Goal: Complete application form

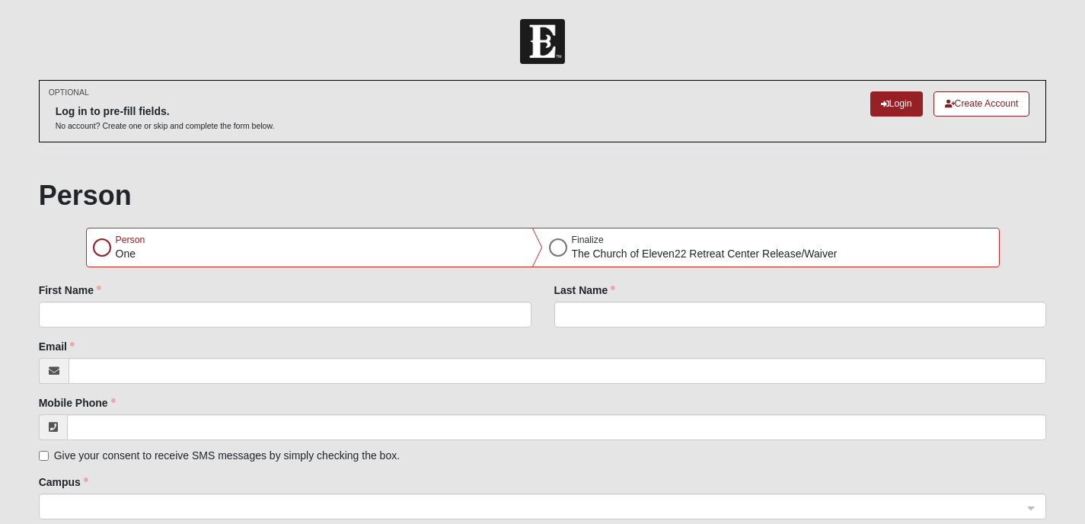
click at [100, 250] on div at bounding box center [102, 247] width 18 height 18
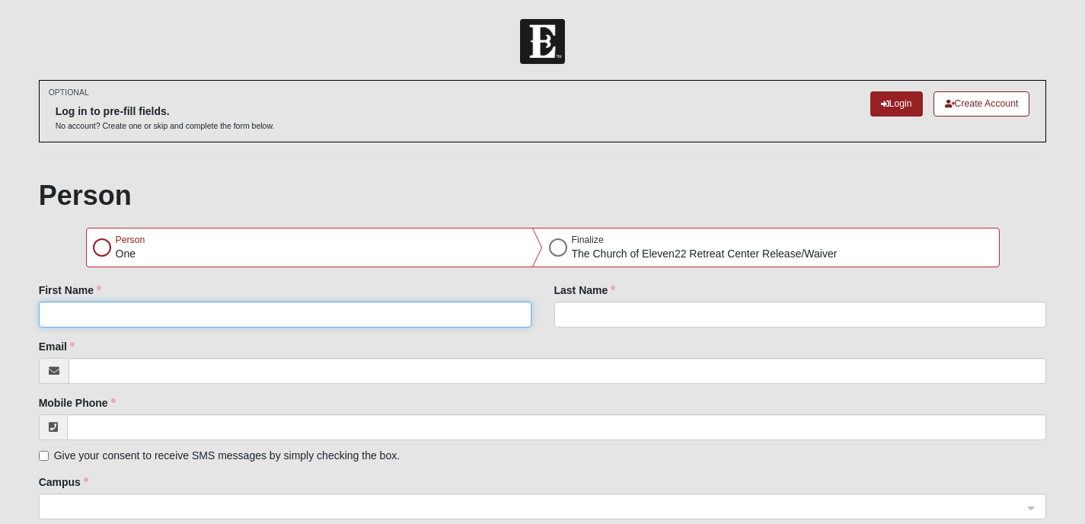
click at [108, 309] on input "First Name" at bounding box center [285, 314] width 492 height 26
type input "[PERSON_NAME]"
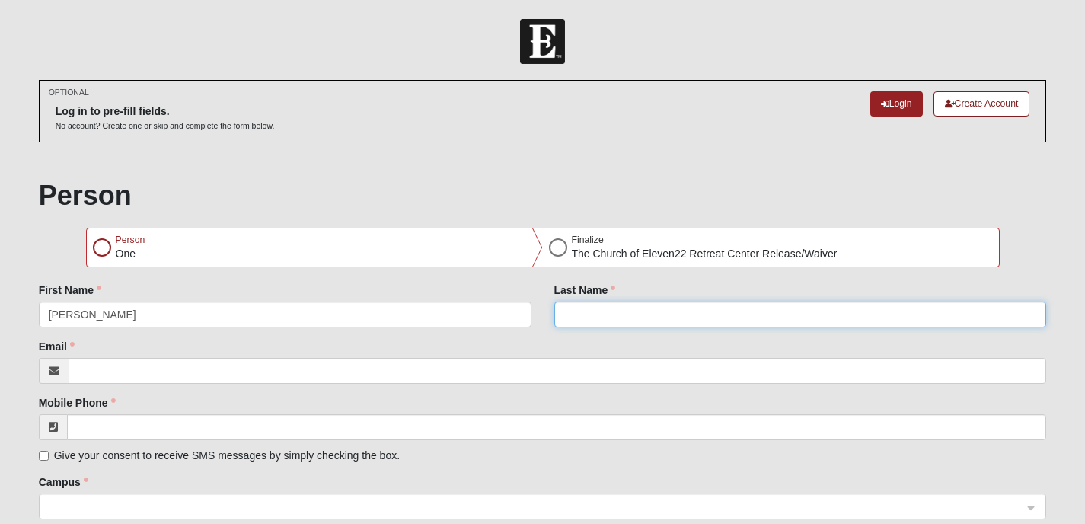
type input "Buck"
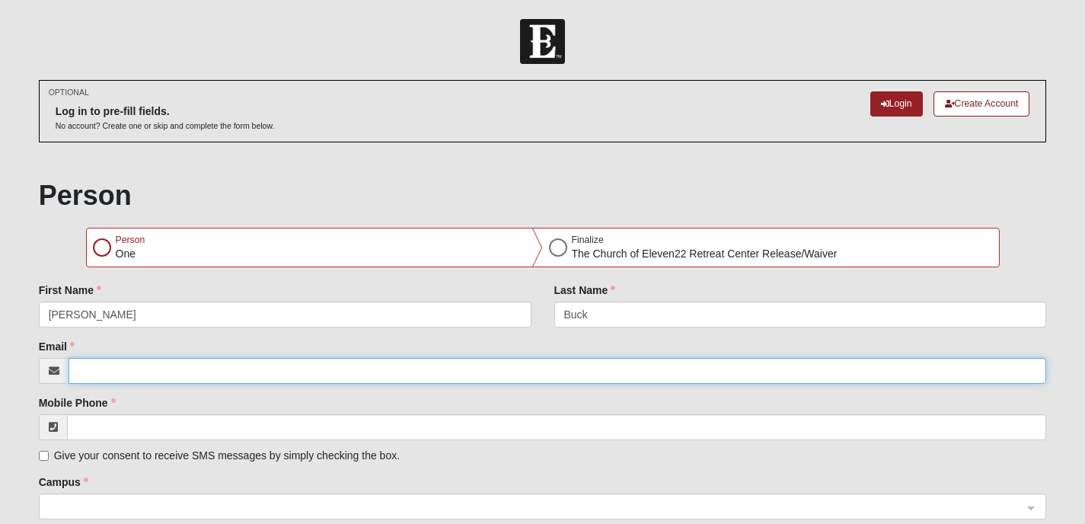
type input "[PERSON_NAME][EMAIL_ADDRESS][PERSON_NAME][DOMAIN_NAME]"
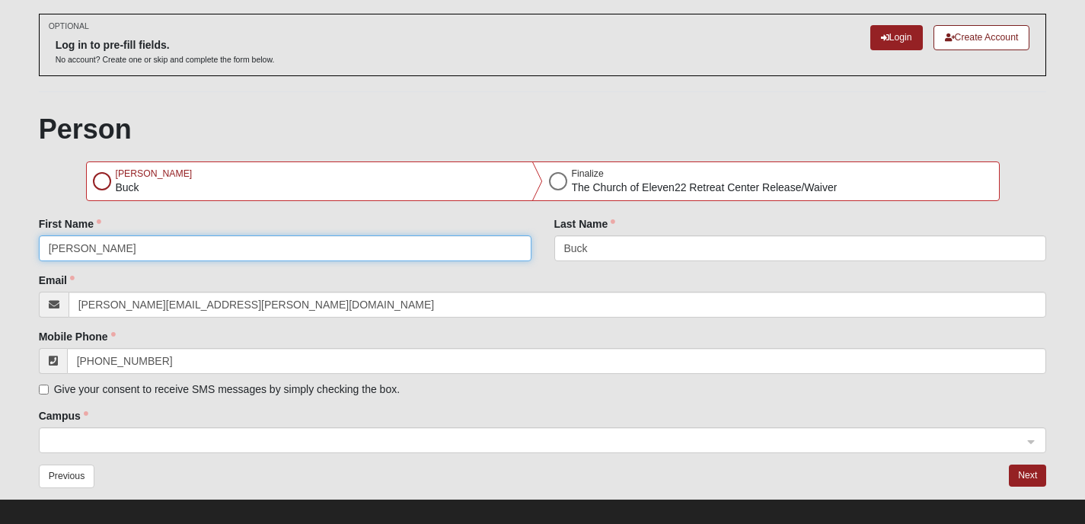
scroll to position [81, 0]
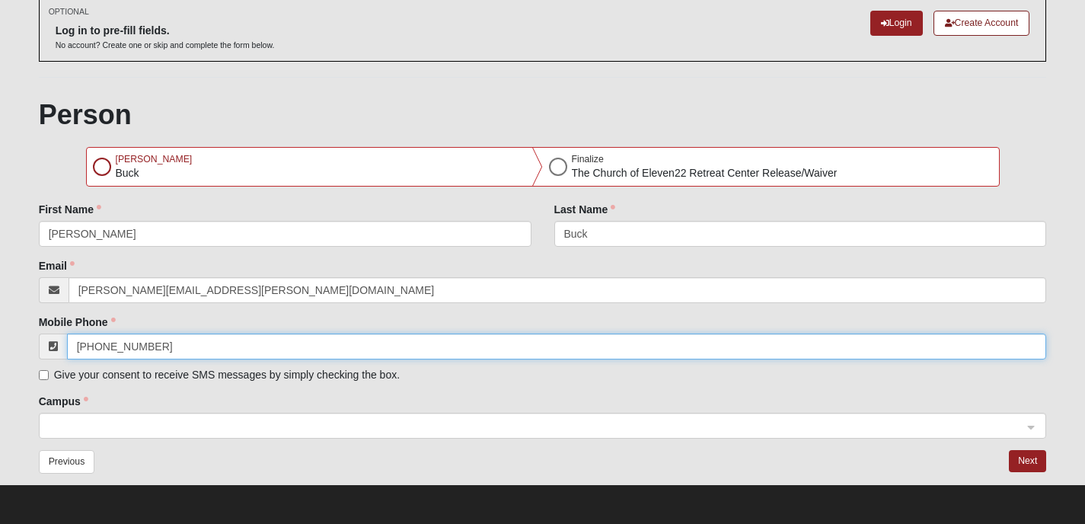
click at [161, 346] on input "[PHONE_NUMBER]" at bounding box center [557, 346] width 980 height 26
type input "[PHONE_NUMBER]"
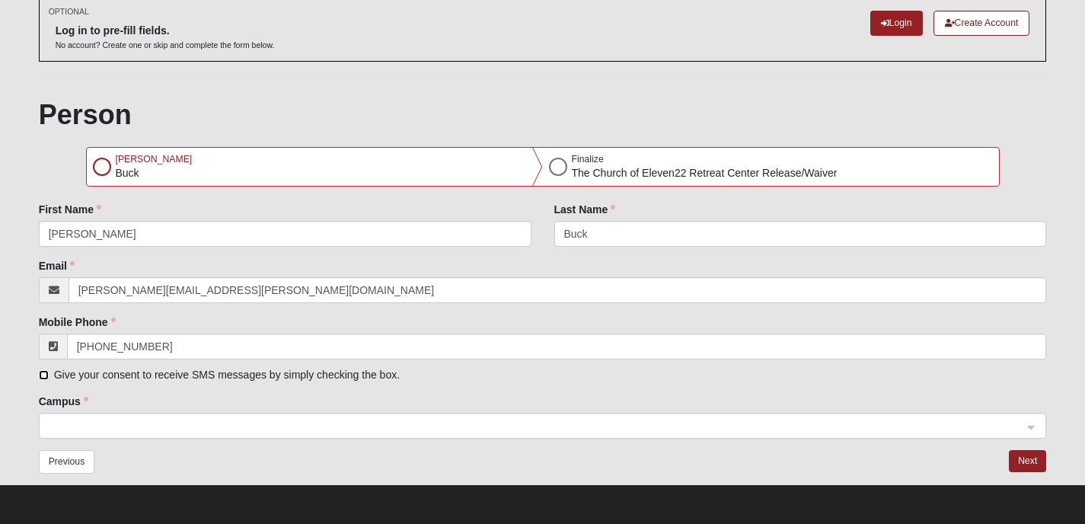
click at [47, 375] on input "Give your consent to receive SMS messages by simply checking the box." at bounding box center [44, 375] width 10 height 10
checkbox input "true"
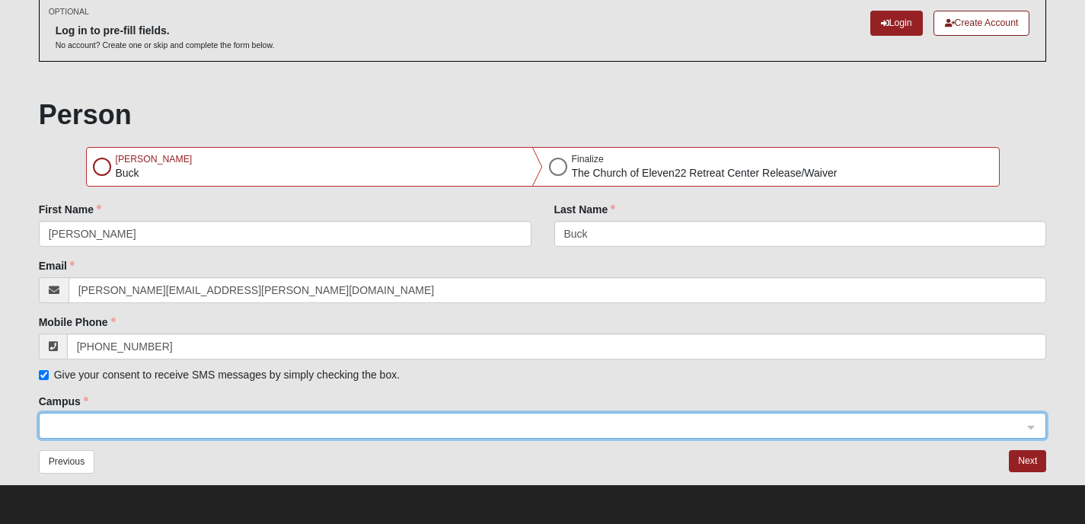
click at [138, 435] on input "search" at bounding box center [537, 424] width 979 height 23
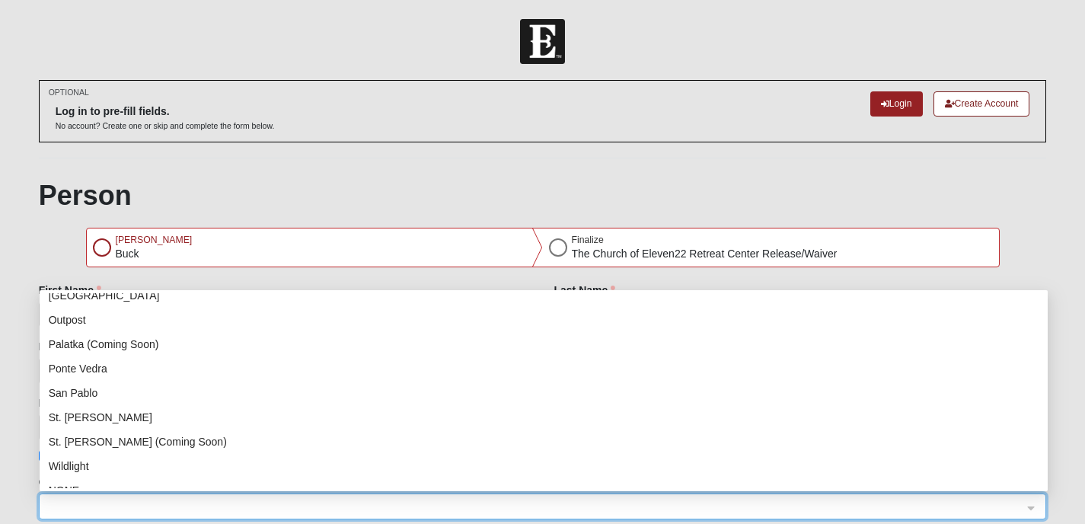
scroll to position [195, 0]
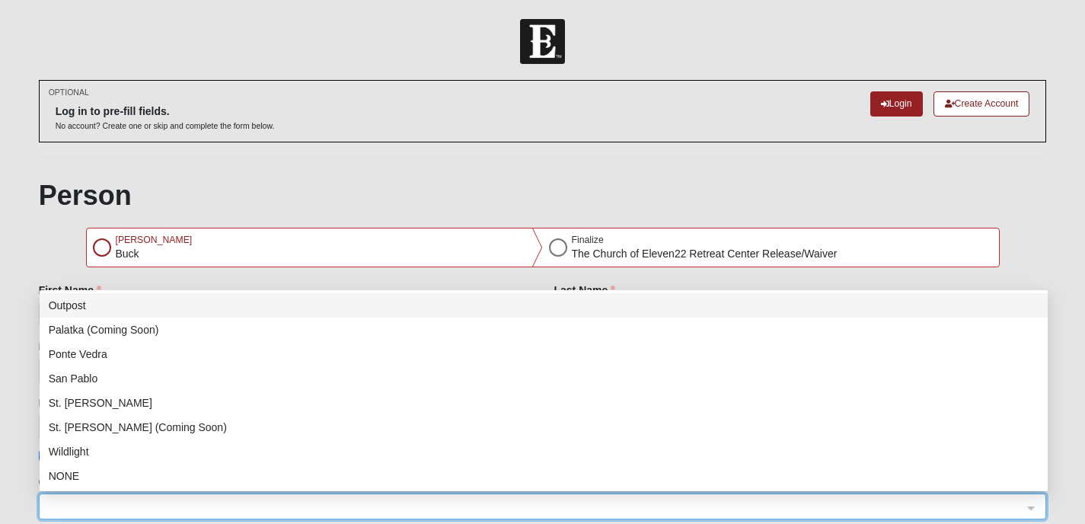
click at [257, 177] on div "OPTIONAL Log in to pre-fill fields. No account? Create one or skip and complete…" at bounding box center [543, 322] width 1008 height 484
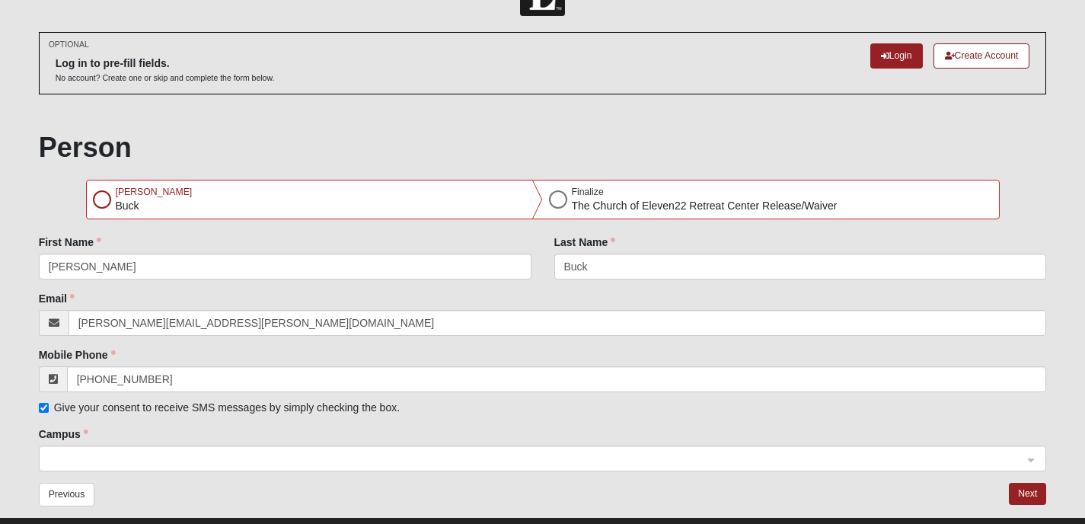
scroll to position [81, 0]
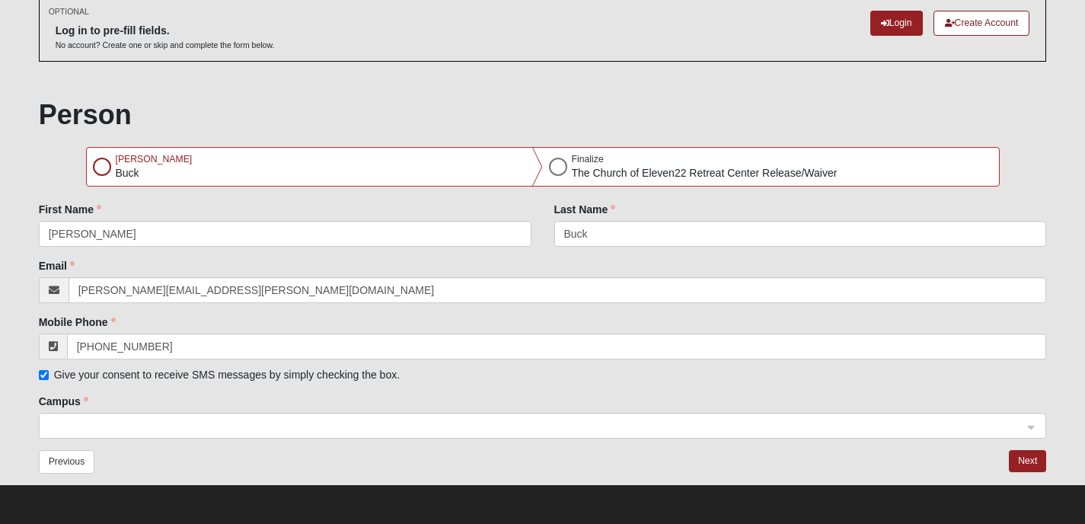
click at [1029, 428] on div at bounding box center [543, 426] width 1006 height 26
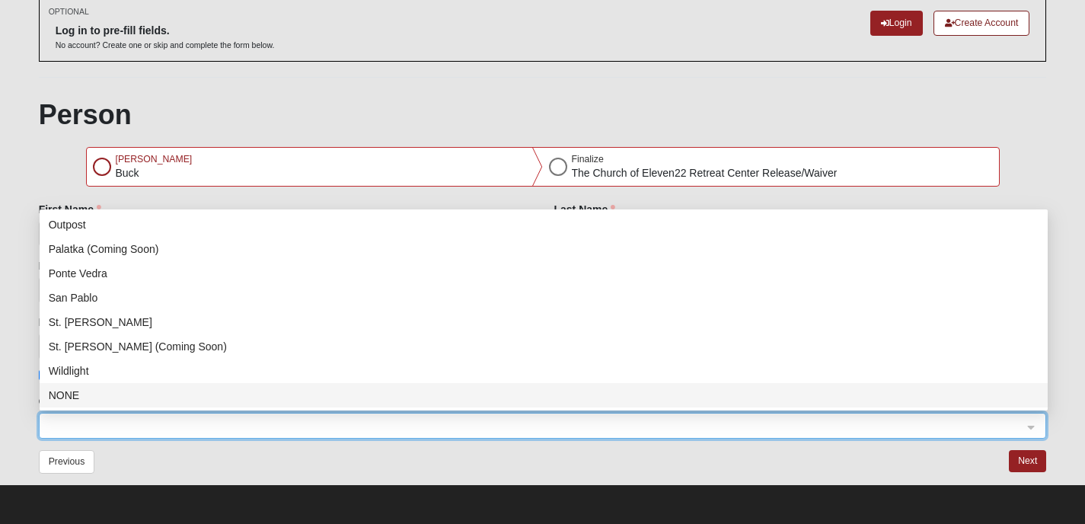
click at [994, 397] on div "NONE" at bounding box center [543, 395] width 989 height 17
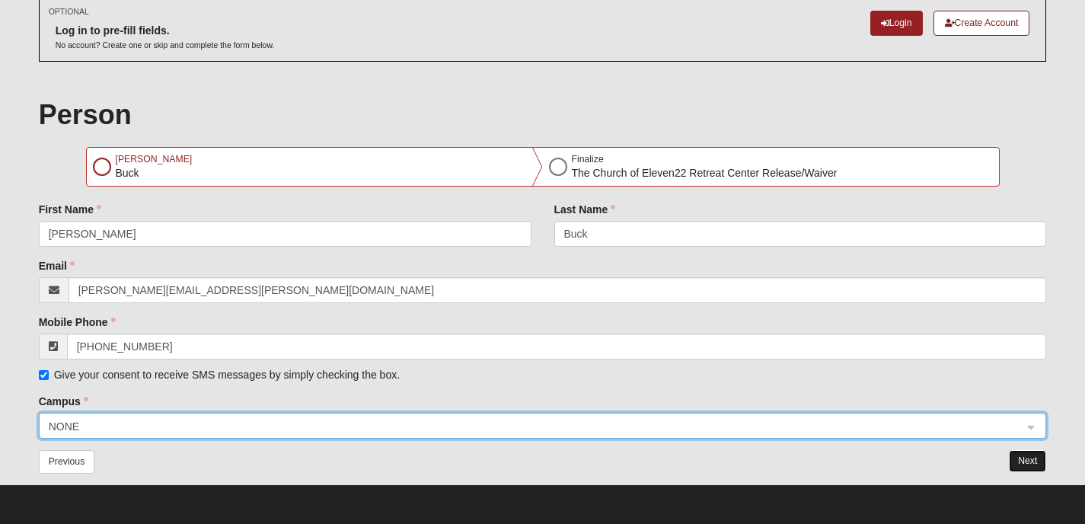
click at [1036, 460] on button "Next" at bounding box center [1027, 461] width 37 height 22
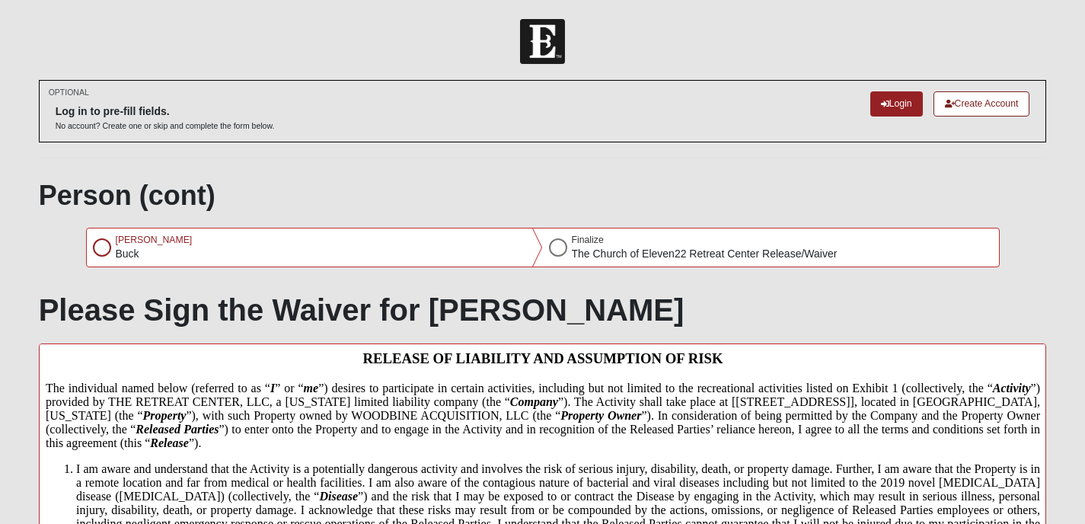
scroll to position [231, 0]
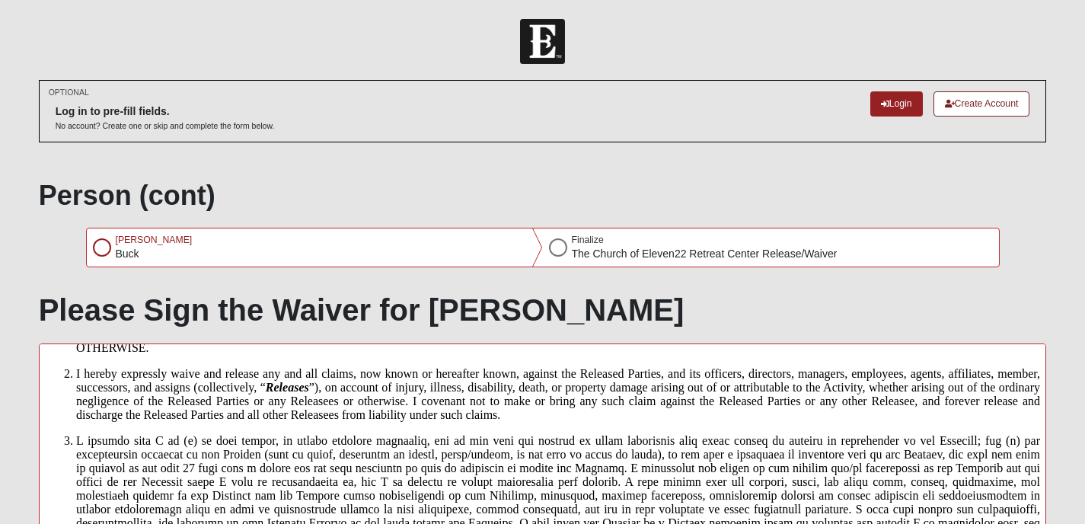
click at [100, 250] on div at bounding box center [102, 247] width 18 height 18
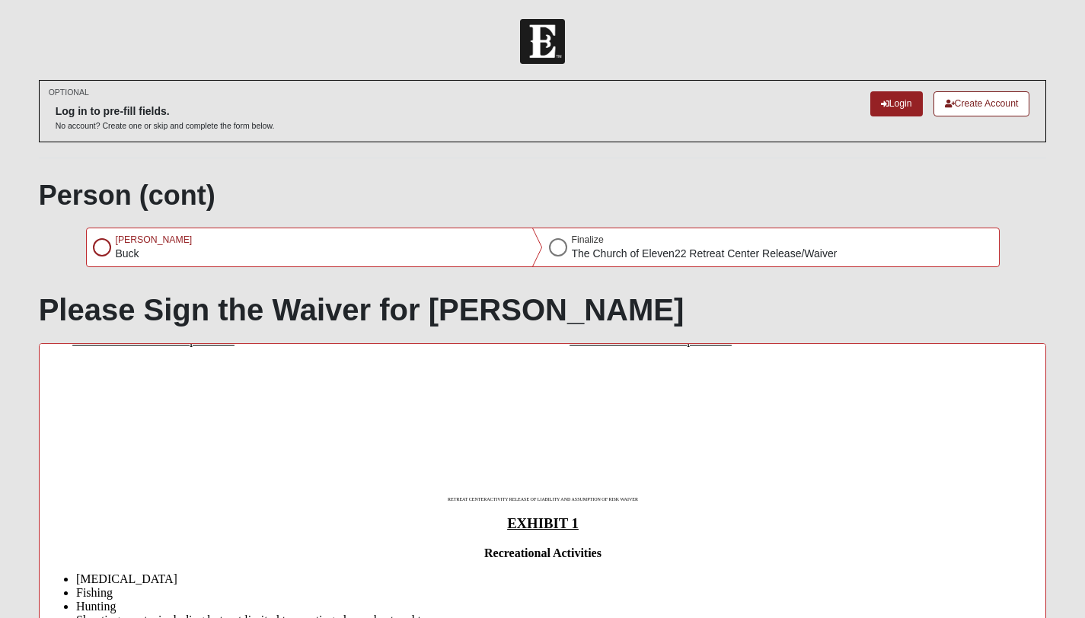
scroll to position [699, 0]
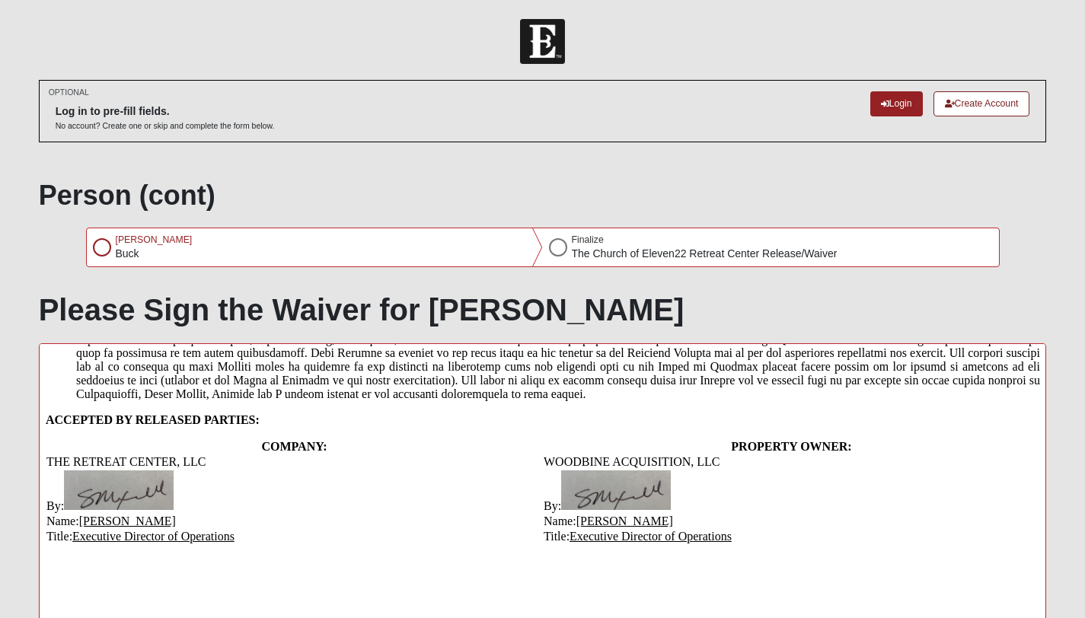
click at [119, 510] on img at bounding box center [118, 490] width 110 height 40
click at [151, 510] on img at bounding box center [118, 490] width 110 height 40
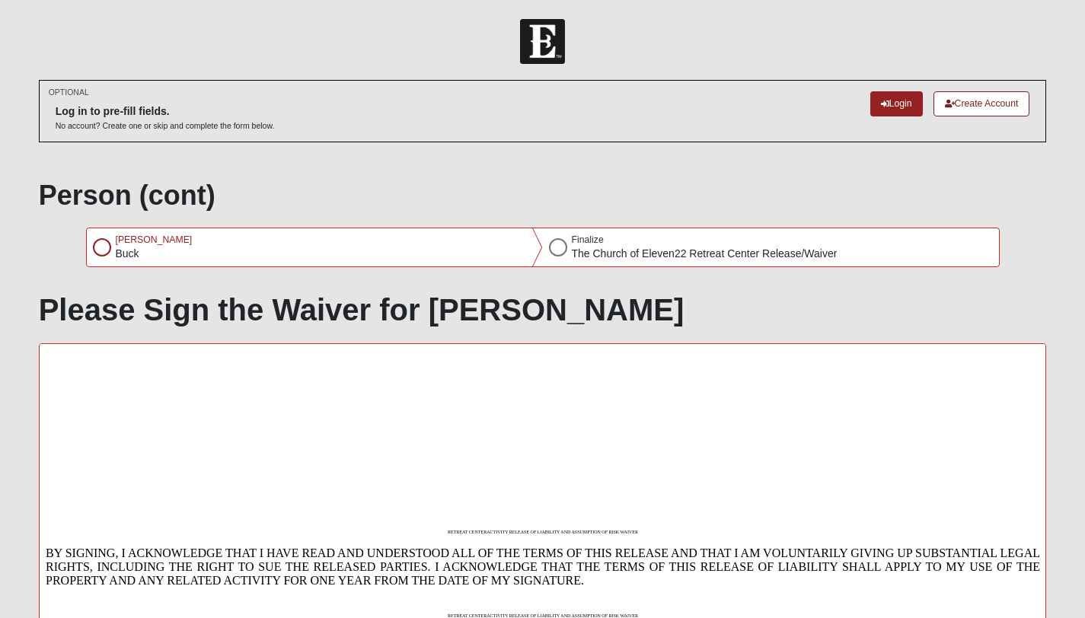
scroll to position [1637, 0]
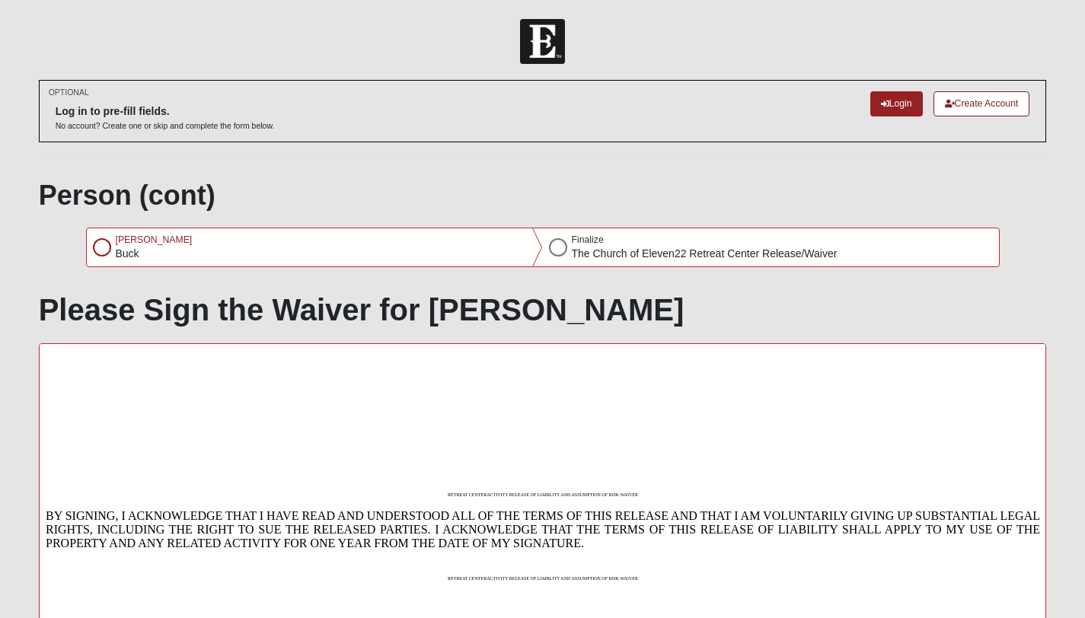
click at [466, 497] on center "RETREAT CENTERACTIVITY RELEASE OF LIABILITY AND ASSUMPTION OF RISK WAIVER" at bounding box center [542, 494] width 994 height 5
click at [99, 250] on div at bounding box center [102, 247] width 18 height 18
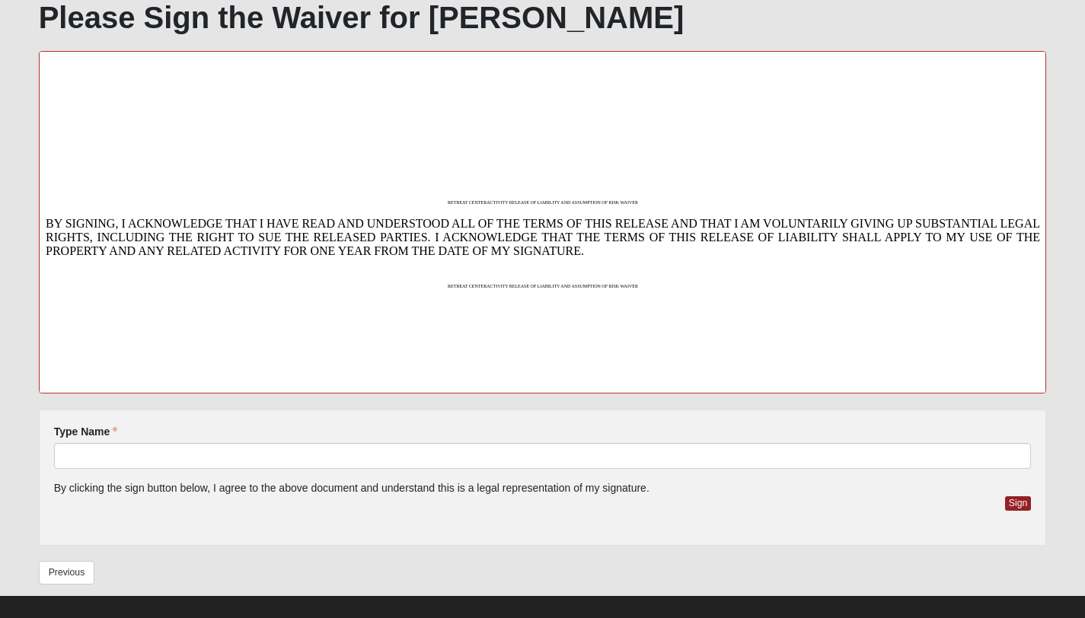
scroll to position [309, 0]
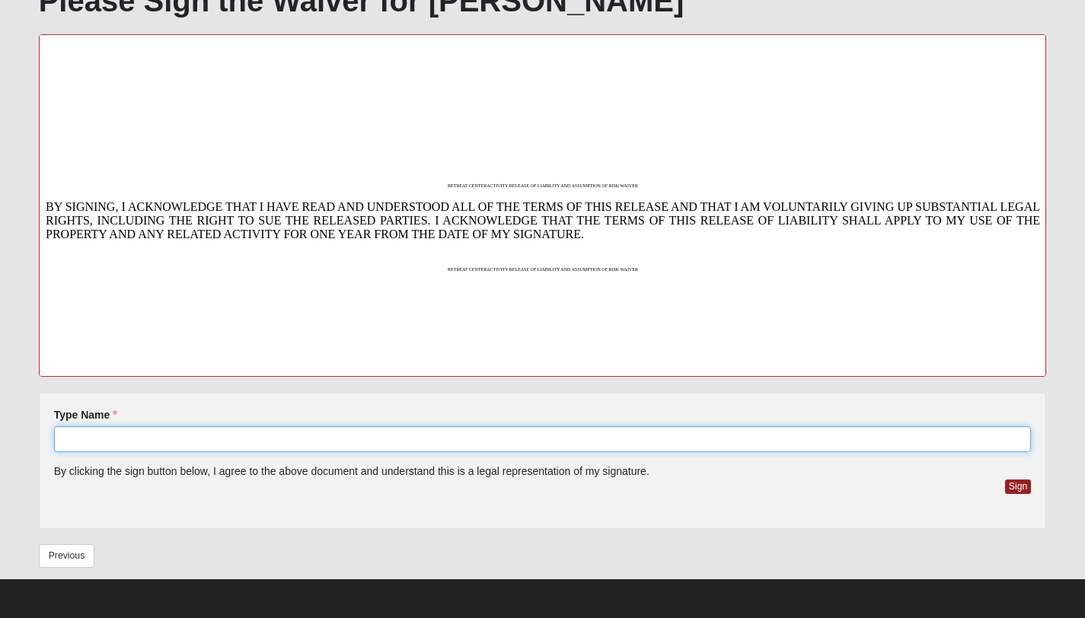
click at [133, 437] on input "Type Name" at bounding box center [542, 439] width 977 height 26
type input "[PERSON_NAME]"
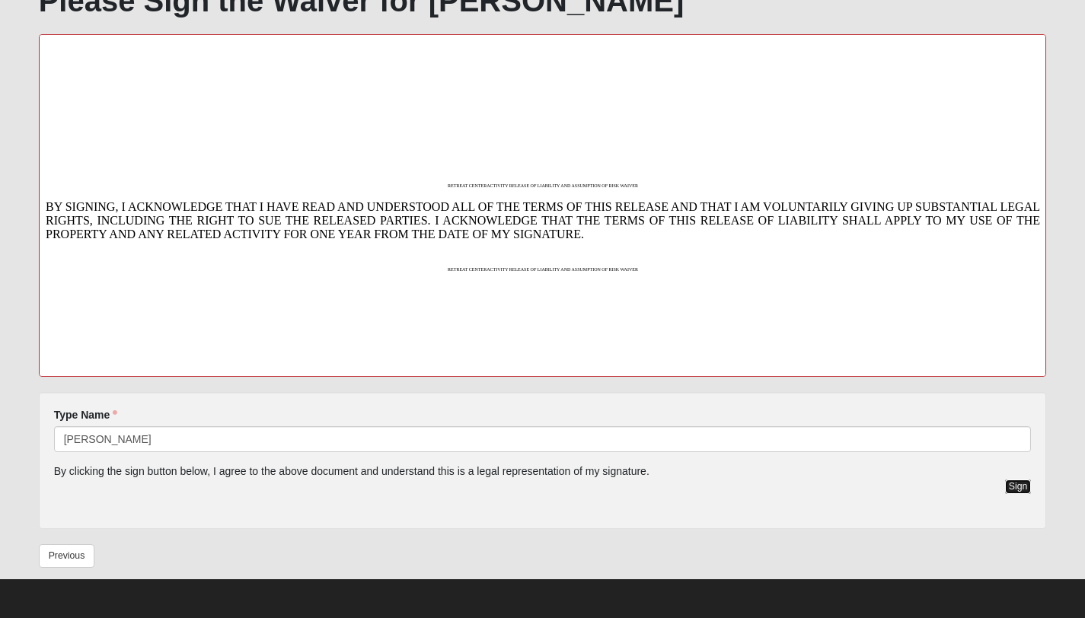
click at [1017, 485] on button "Sign" at bounding box center [1018, 487] width 27 height 14
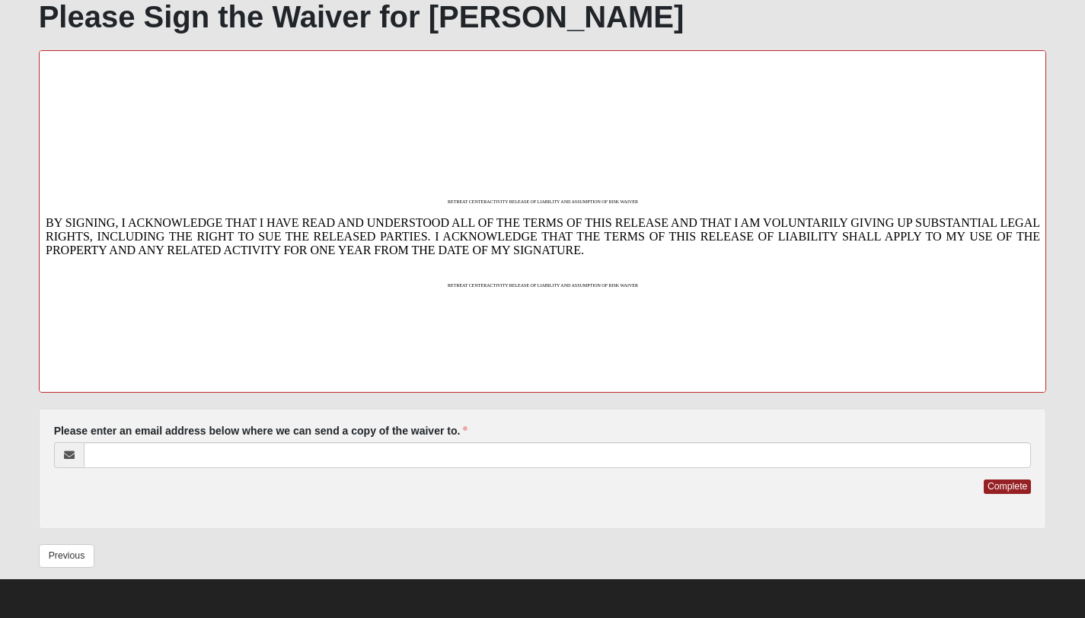
scroll to position [293, 0]
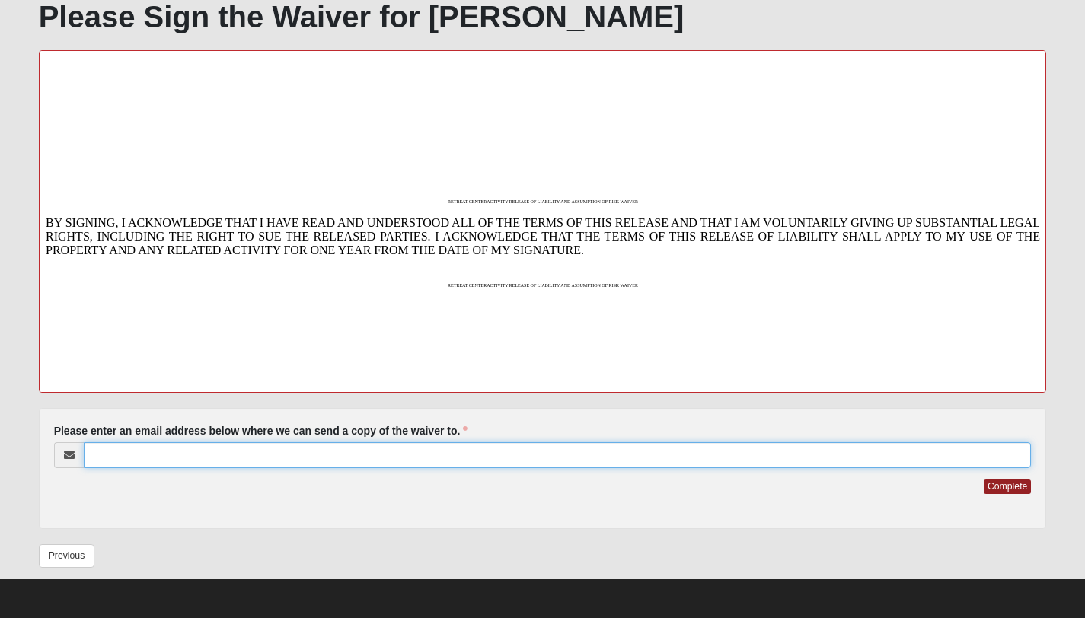
click at [805, 460] on input "Please enter an email address below where we can send a copy of the waiver to." at bounding box center [558, 455] width 948 height 26
type input "[PERSON_NAME][EMAIL_ADDRESS][PERSON_NAME][DOMAIN_NAME]"
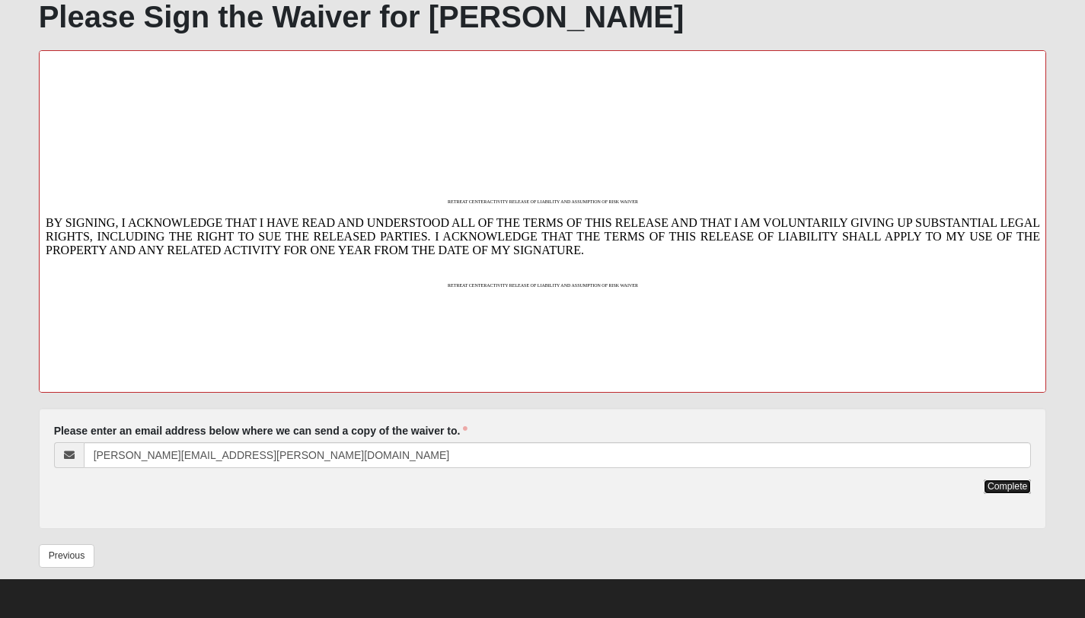
click at [1021, 487] on button "Complete" at bounding box center [1006, 487] width 47 height 14
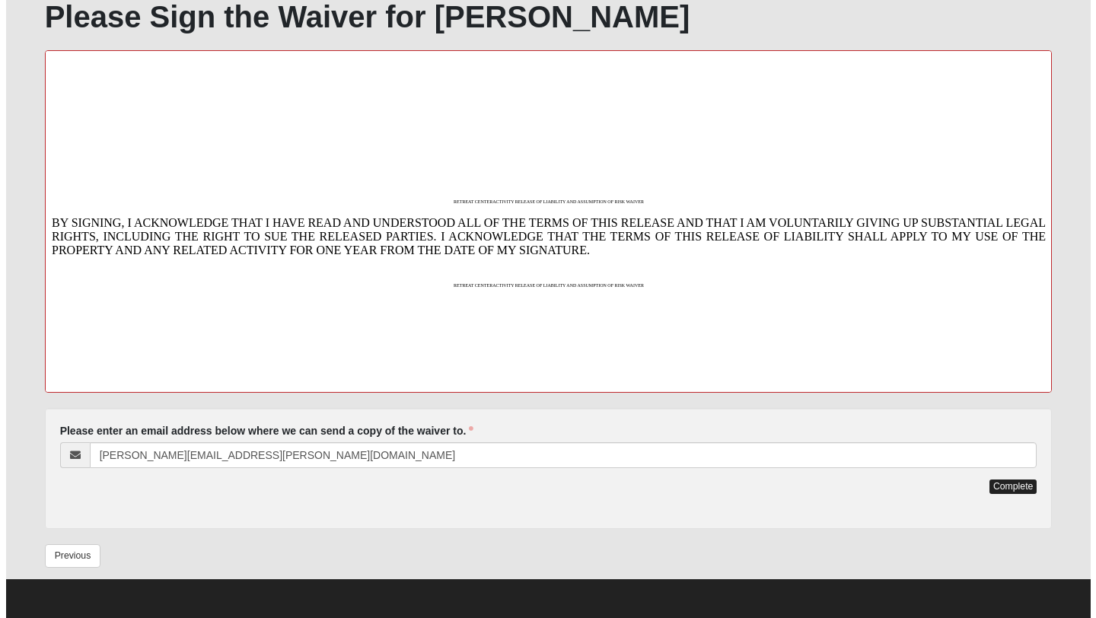
scroll to position [0, 0]
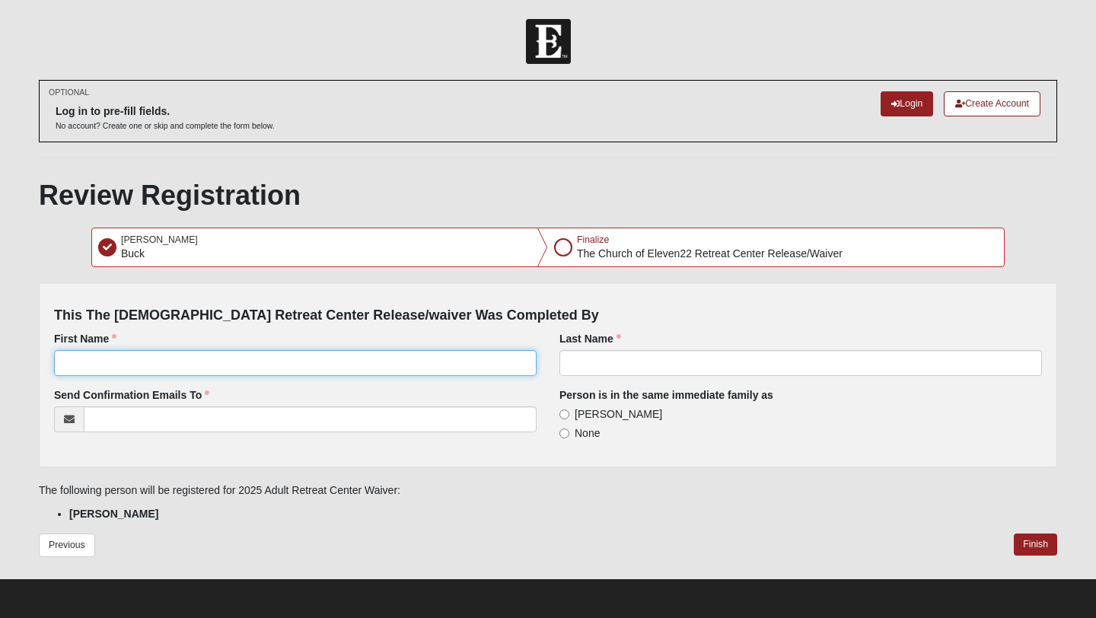
click at [508, 365] on input "First Name" at bounding box center [295, 363] width 483 height 26
type input "[PERSON_NAME]"
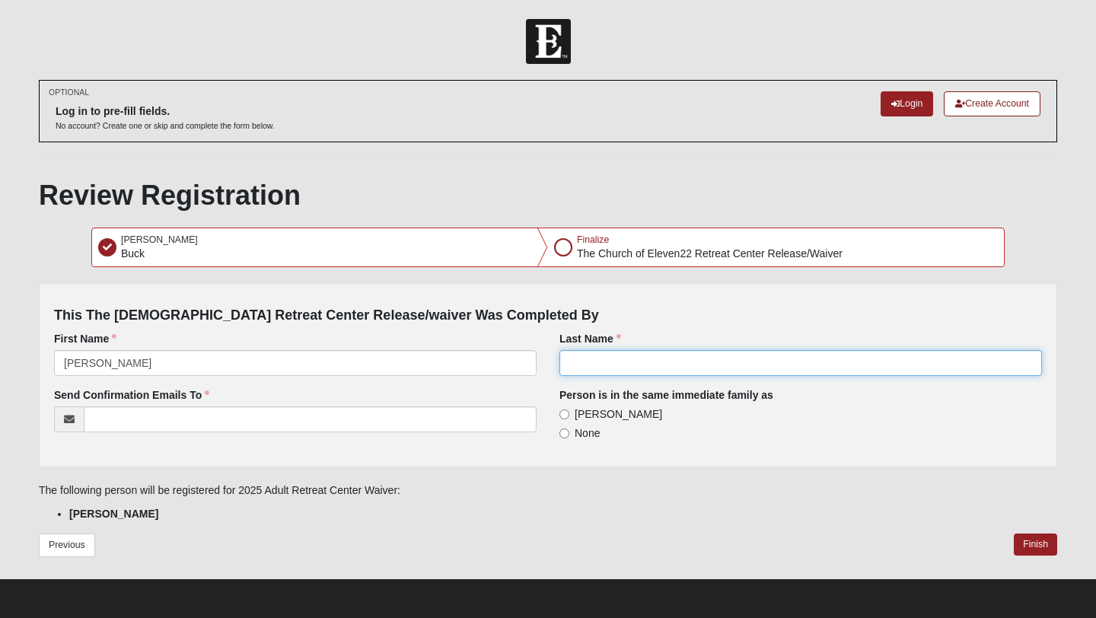
type input "Buck"
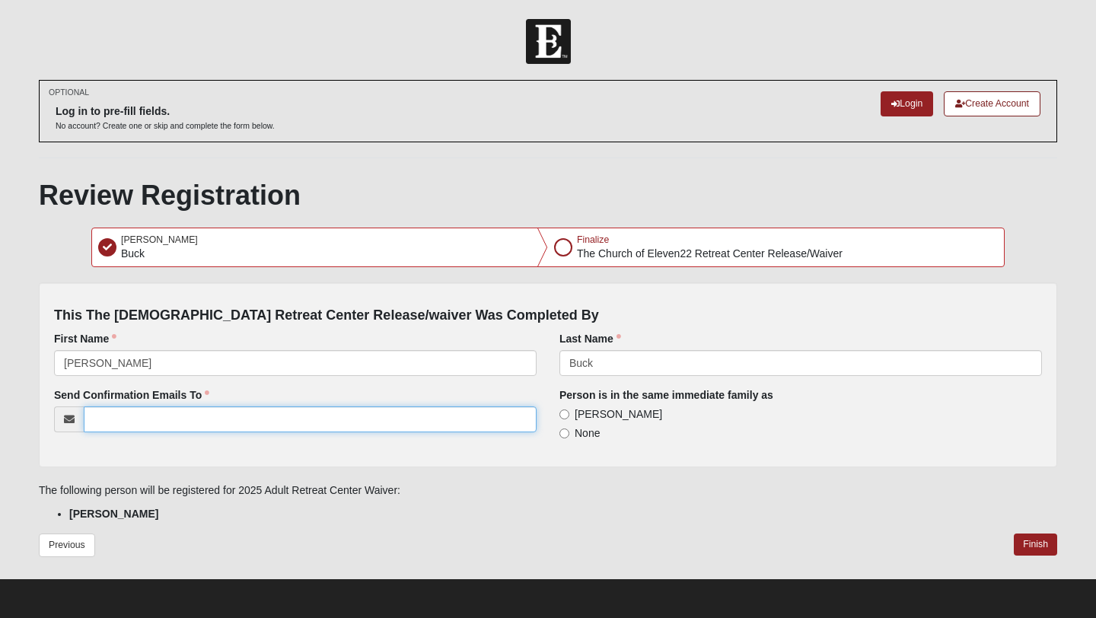
type input "[PERSON_NAME][EMAIL_ADDRESS][PERSON_NAME][DOMAIN_NAME]"
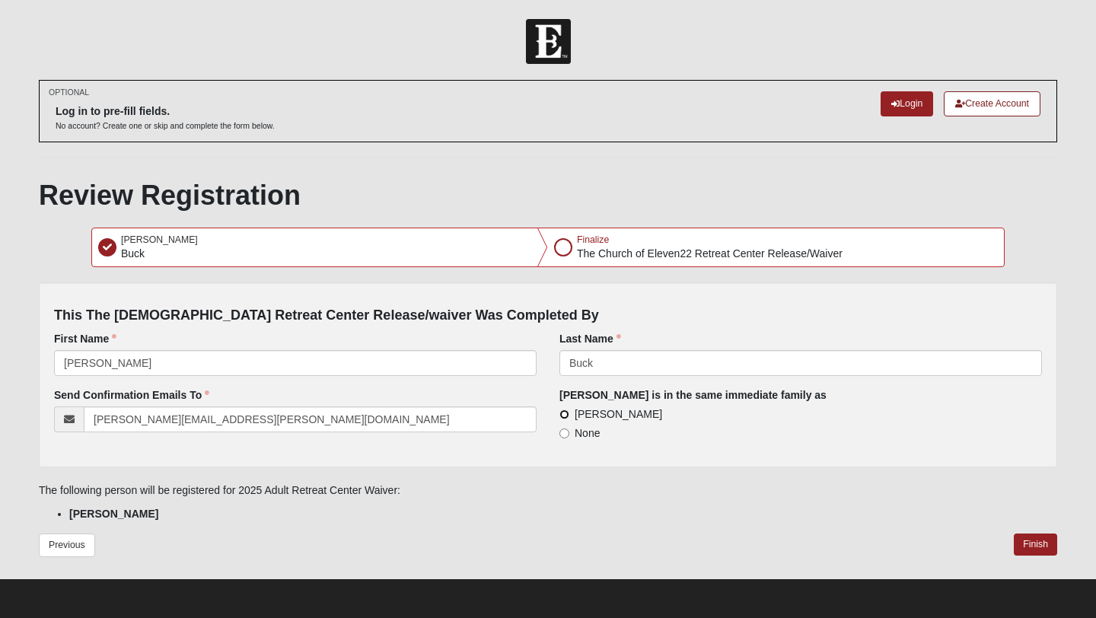
click at [565, 412] on input "[PERSON_NAME]" at bounding box center [564, 414] width 10 height 10
radio input "true"
click at [1048, 523] on button "Finish" at bounding box center [1035, 545] width 43 height 22
